Goal: Task Accomplishment & Management: Manage account settings

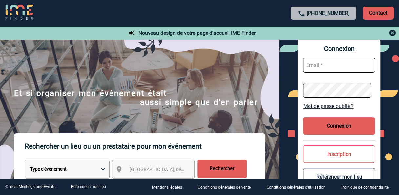
type input "[EMAIL_ADDRESS][DOMAIN_NAME]"
click at [325, 123] on button "Connexion" at bounding box center [339, 125] width 72 height 17
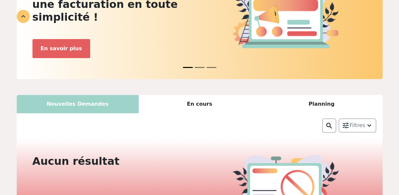
scroll to position [98, 0]
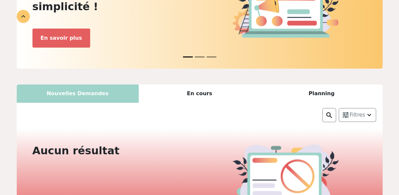
click at [193, 84] on div "En cours" at bounding box center [200, 93] width 122 height 18
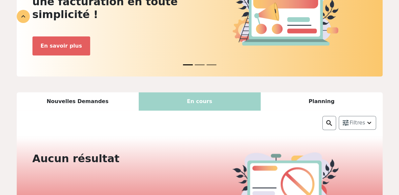
scroll to position [96, 0]
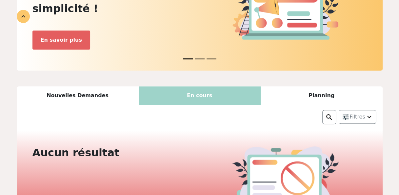
click at [309, 86] on div "Planning" at bounding box center [322, 95] width 122 height 18
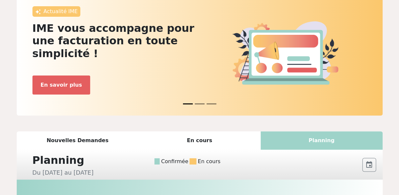
scroll to position [0, 0]
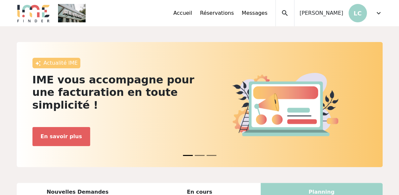
click at [78, 16] on img at bounding box center [72, 13] width 28 height 18
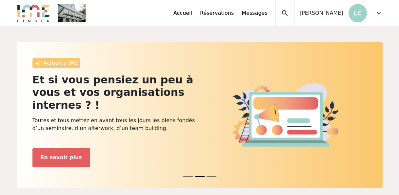
click at [73, 18] on img at bounding box center [72, 13] width 28 height 18
click at [376, 14] on span "expand_more" at bounding box center [379, 13] width 8 height 8
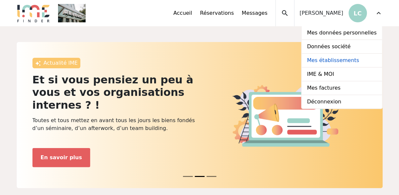
click at [336, 64] on link "Mes établissements" at bounding box center [342, 61] width 80 height 14
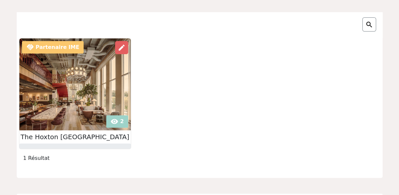
scroll to position [66, 0]
click at [122, 122] on img at bounding box center [75, 84] width 112 height 92
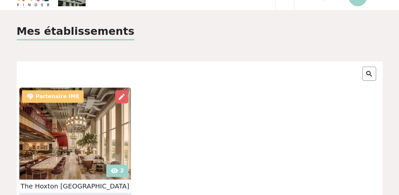
scroll to position [0, 0]
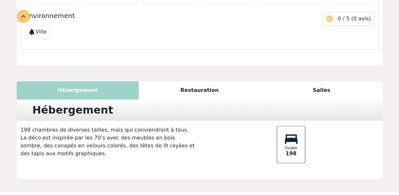
scroll to position [423, 0]
